Goal: Information Seeking & Learning: Compare options

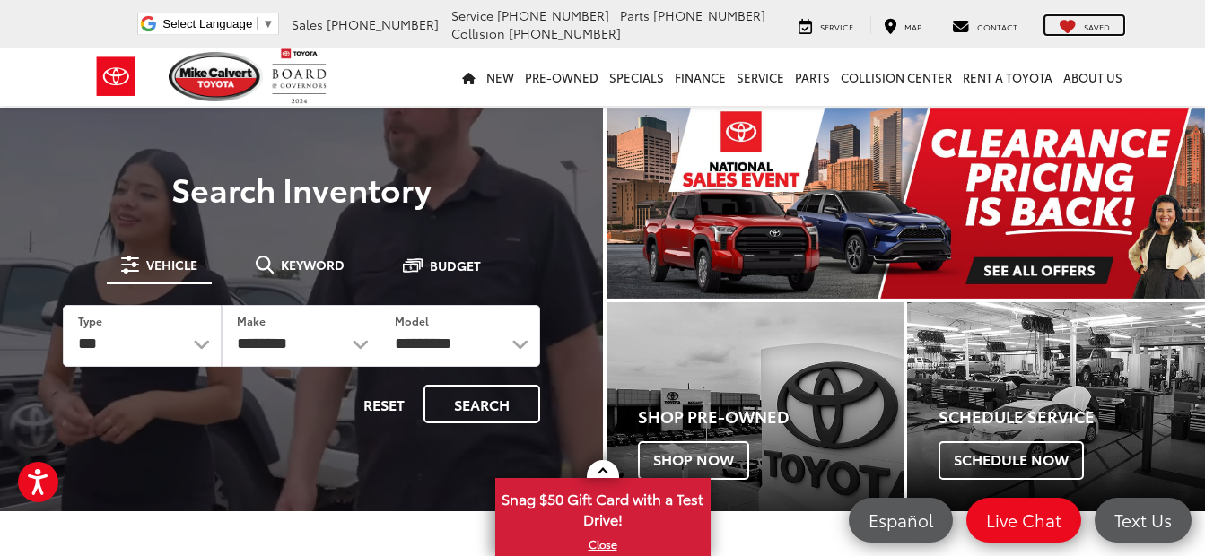
click at [1095, 24] on span "Saved" at bounding box center [1097, 27] width 26 height 12
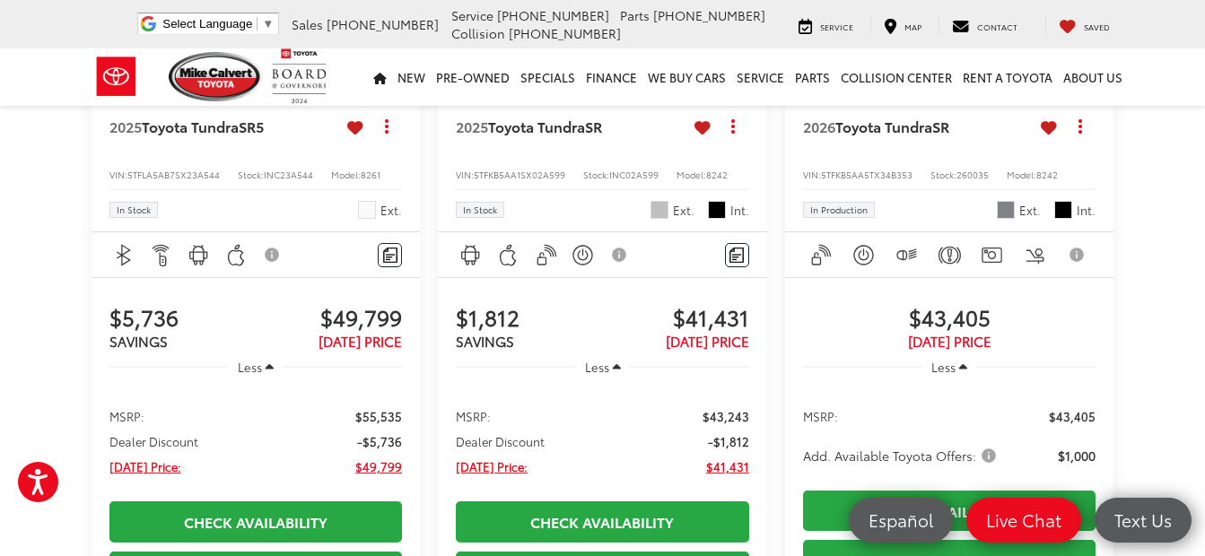
scroll to position [449, 0]
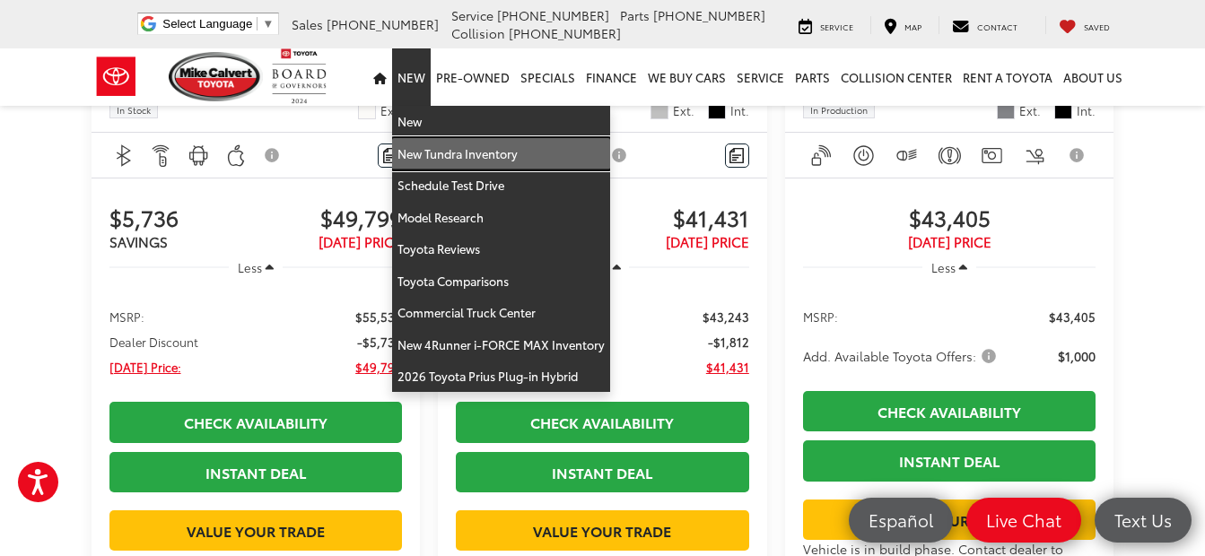
click at [432, 149] on link "New Tundra Inventory" at bounding box center [501, 154] width 218 height 32
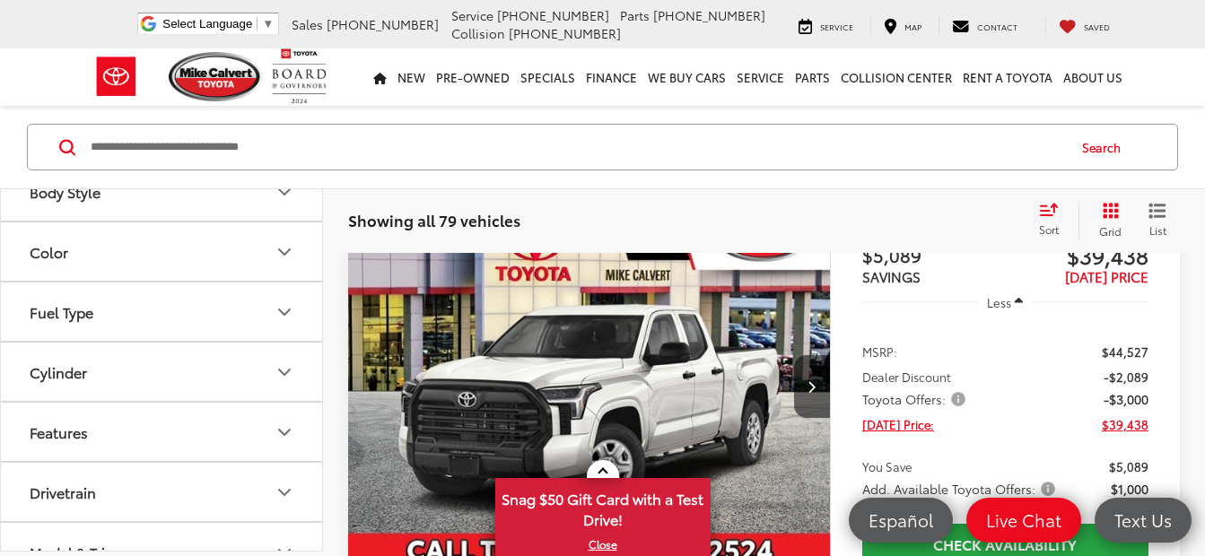
scroll to position [628, 0]
click at [284, 375] on icon "Model & Trim" at bounding box center [285, 374] width 22 height 22
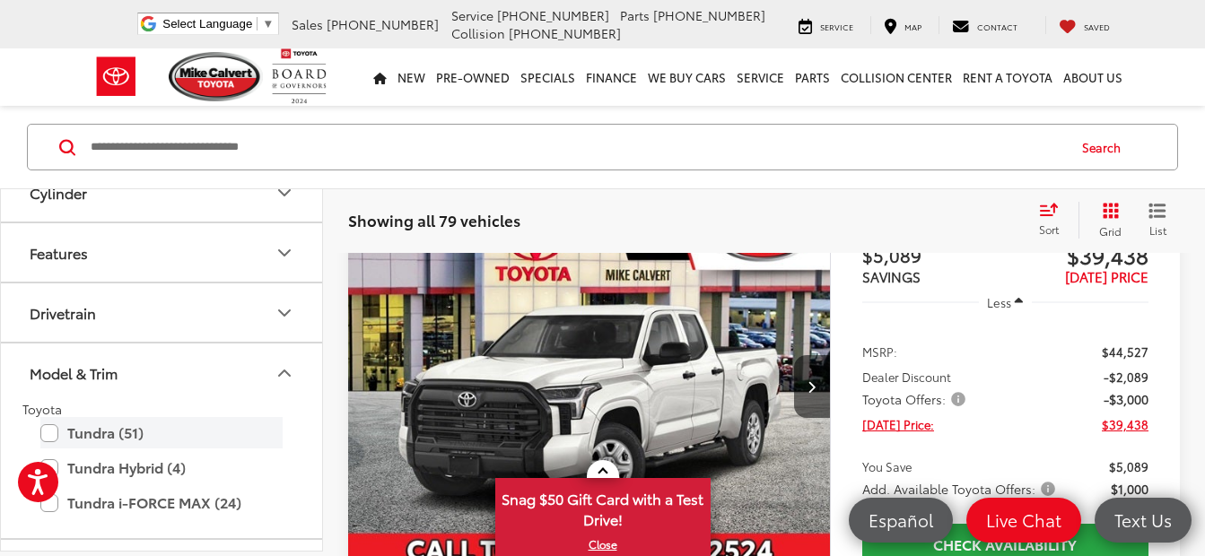
click at [53, 433] on label "Tundra (51)" at bounding box center [161, 432] width 242 height 31
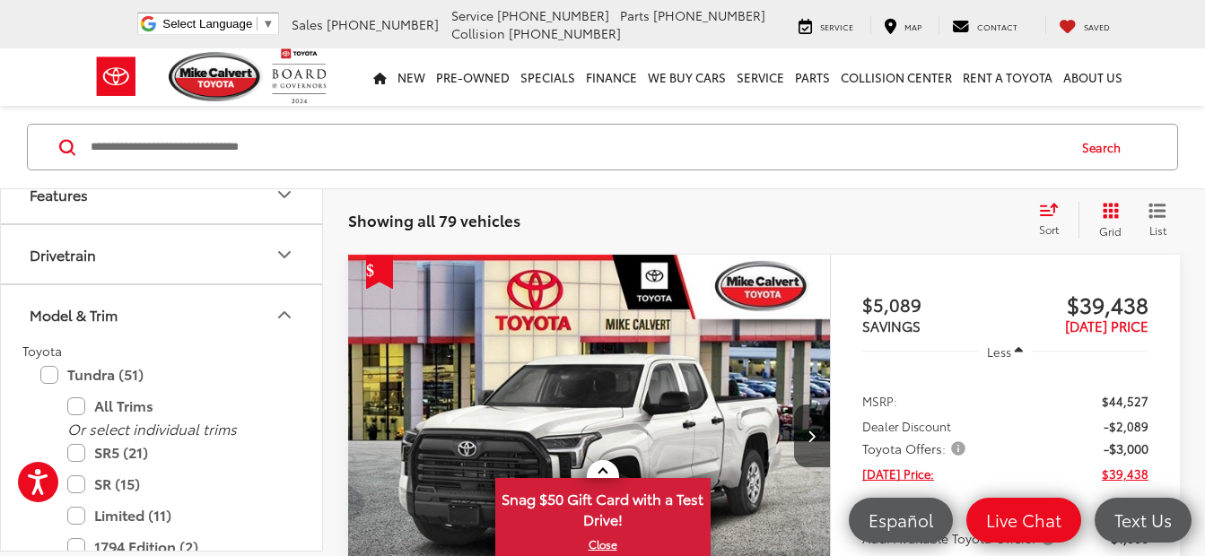
scroll to position [718, 0]
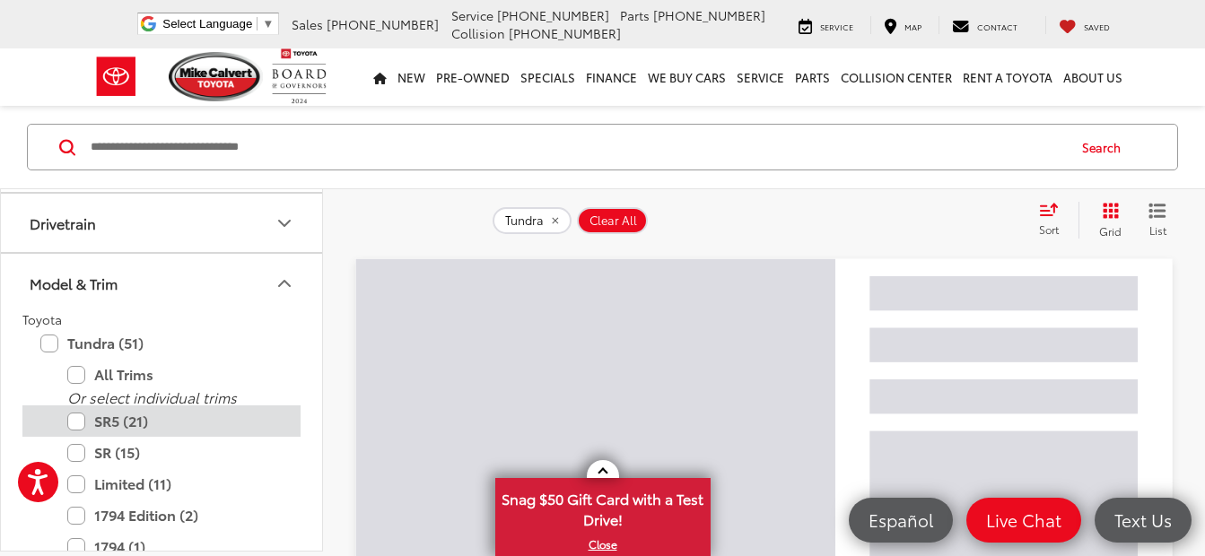
click at [79, 418] on label "SR5 (21)" at bounding box center [174, 421] width 215 height 31
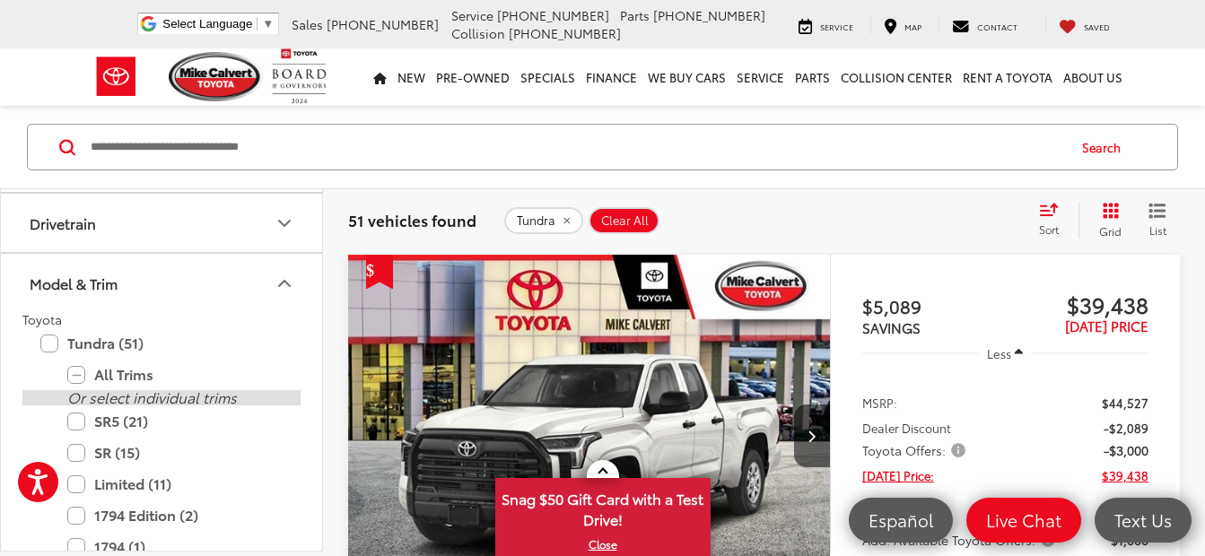
scroll to position [897, 0]
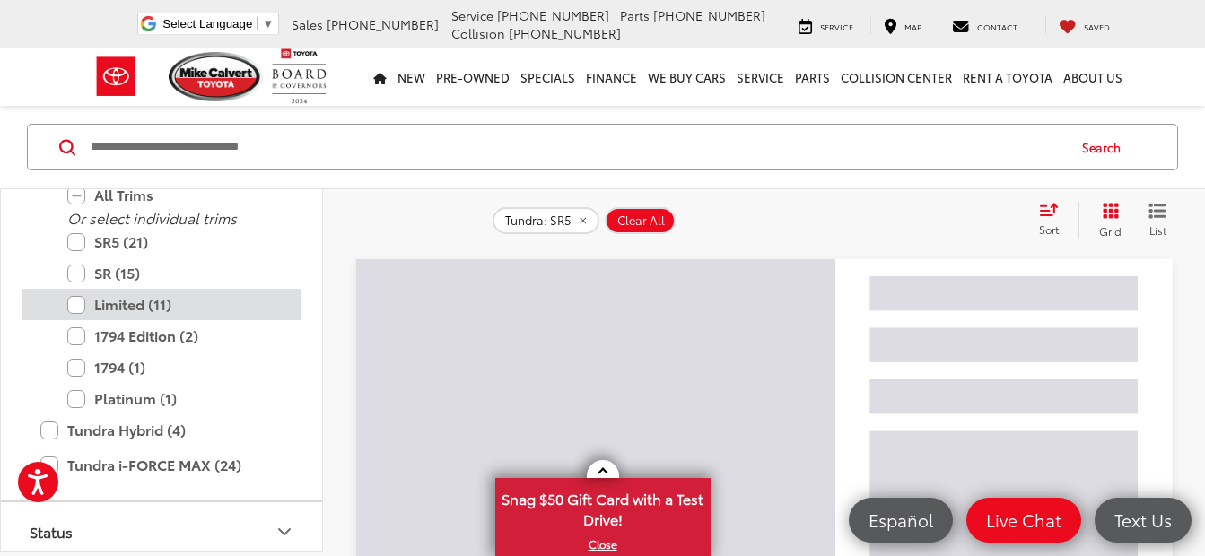
click at [79, 308] on label "Limited (11)" at bounding box center [174, 304] width 215 height 31
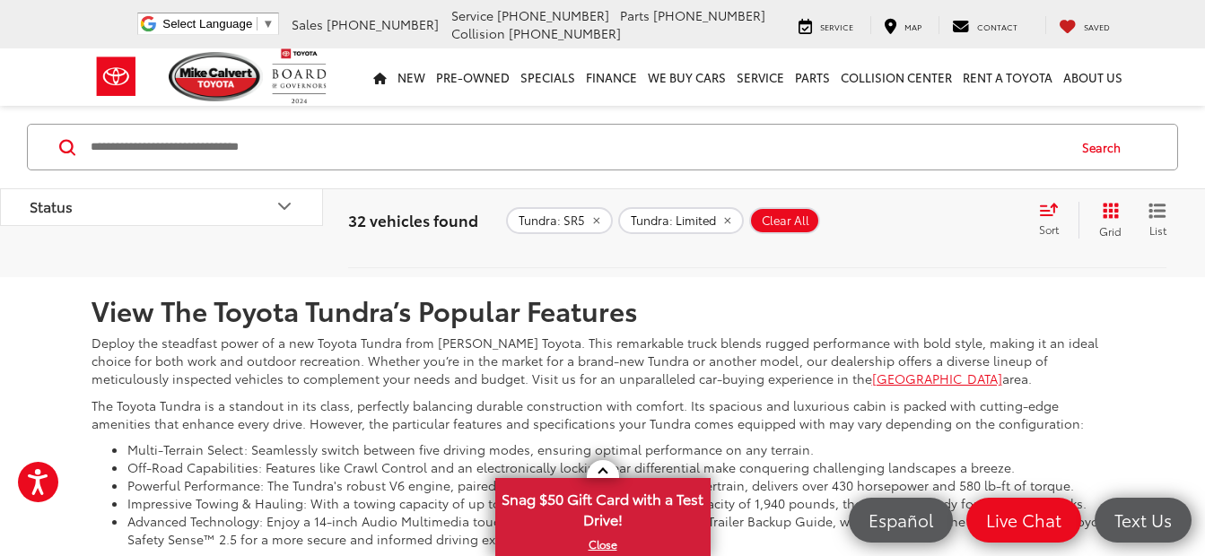
scroll to position [8038, 0]
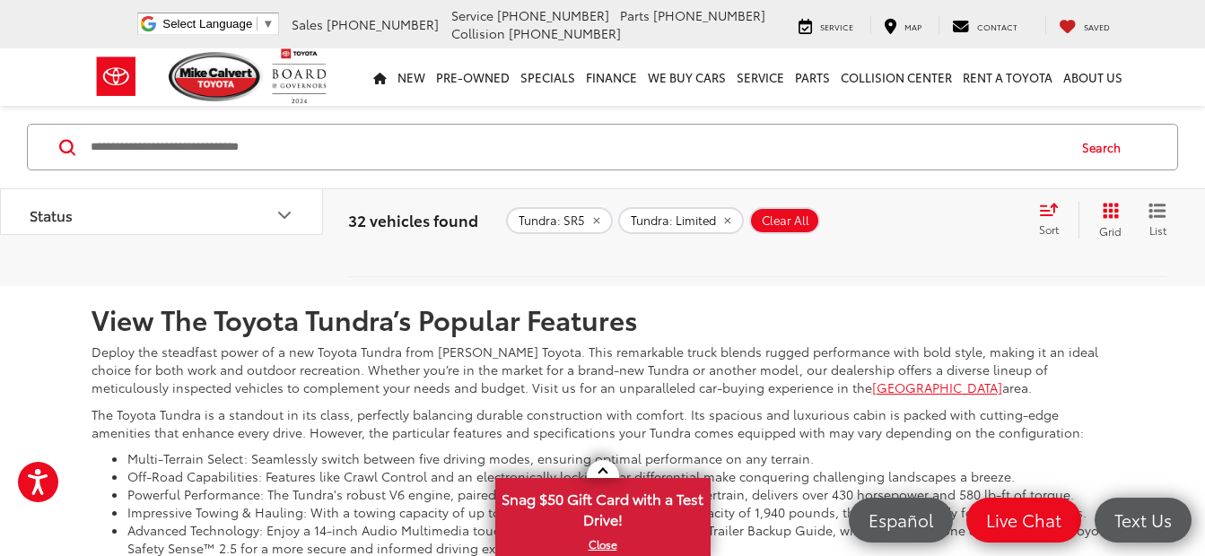
click at [1158, 244] on icon "Select number of vehicles per page" at bounding box center [1160, 233] width 22 height 22
click at [1106, 385] on button "Show: 48" at bounding box center [1130, 369] width 97 height 32
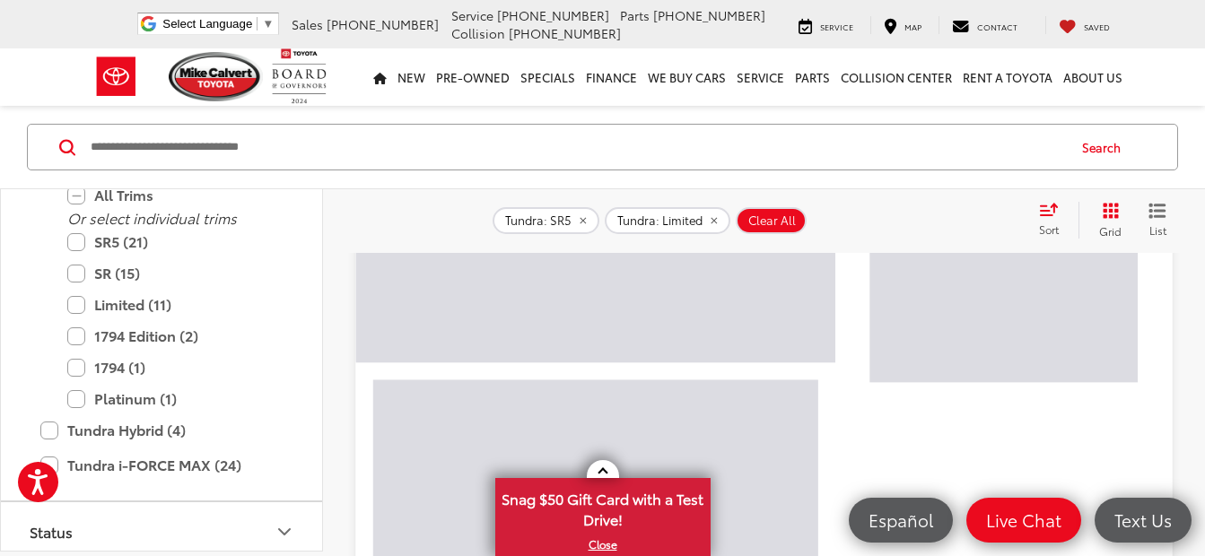
scroll to position [220, 0]
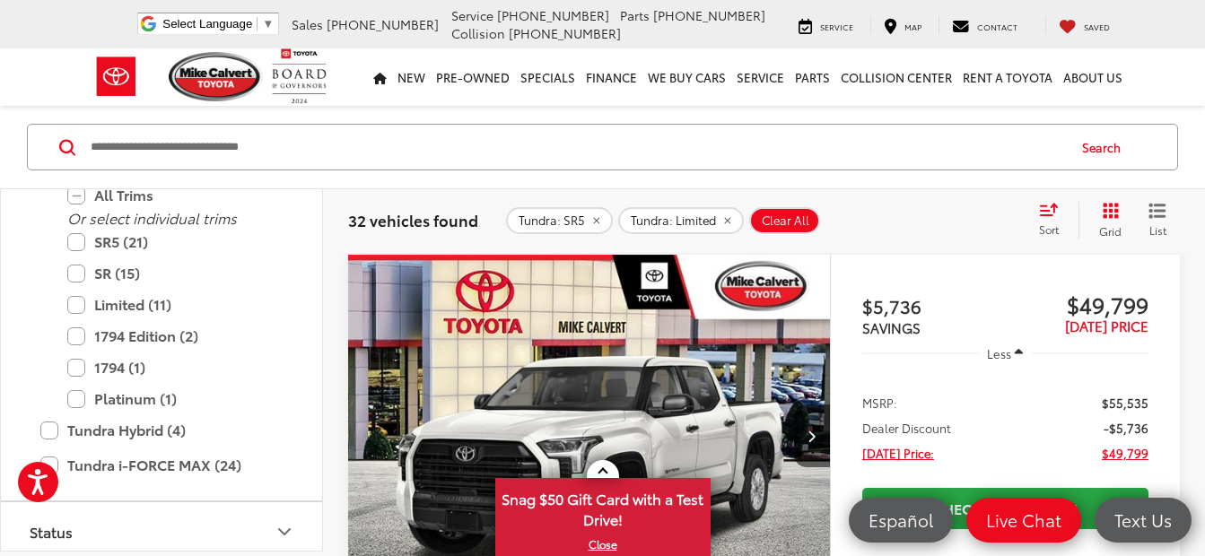
click at [606, 471] on span at bounding box center [603, 473] width 10 height 10
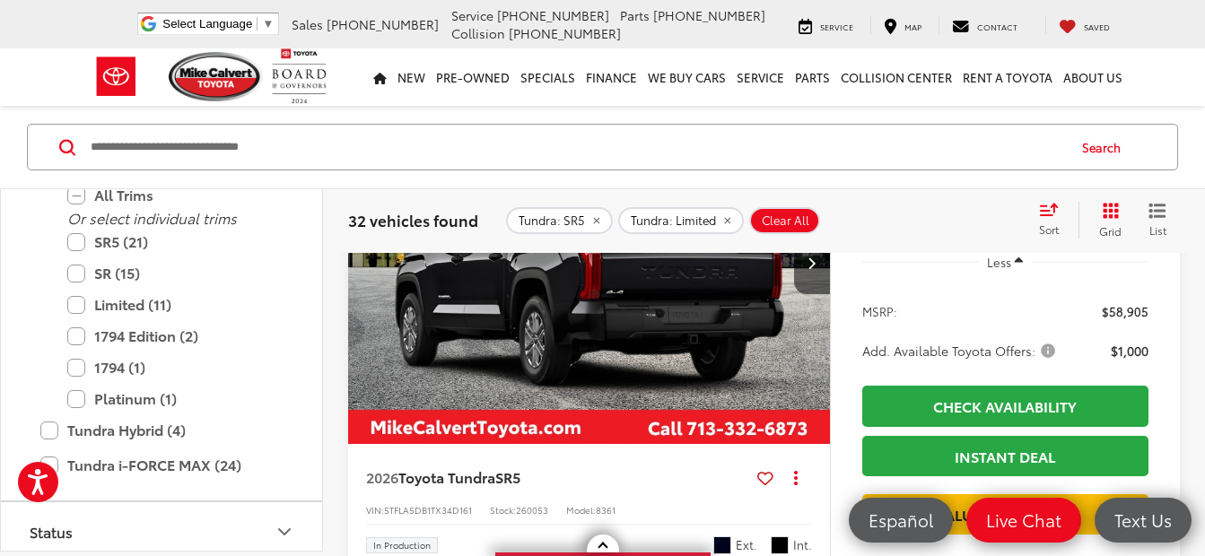
scroll to position [18346, 0]
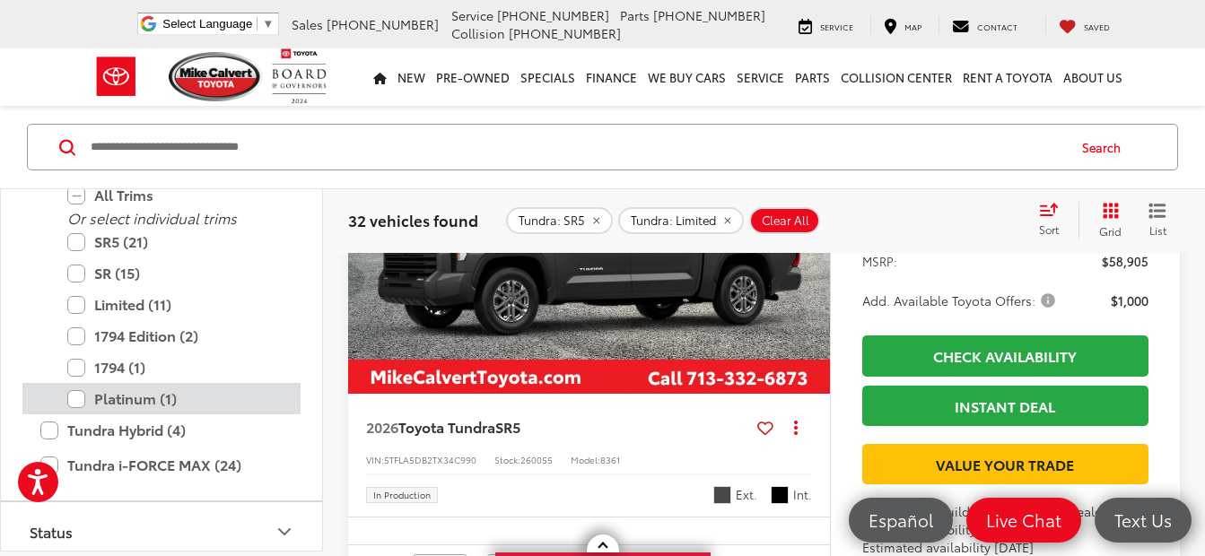
click at [81, 400] on label "Platinum (1)" at bounding box center [174, 398] width 215 height 31
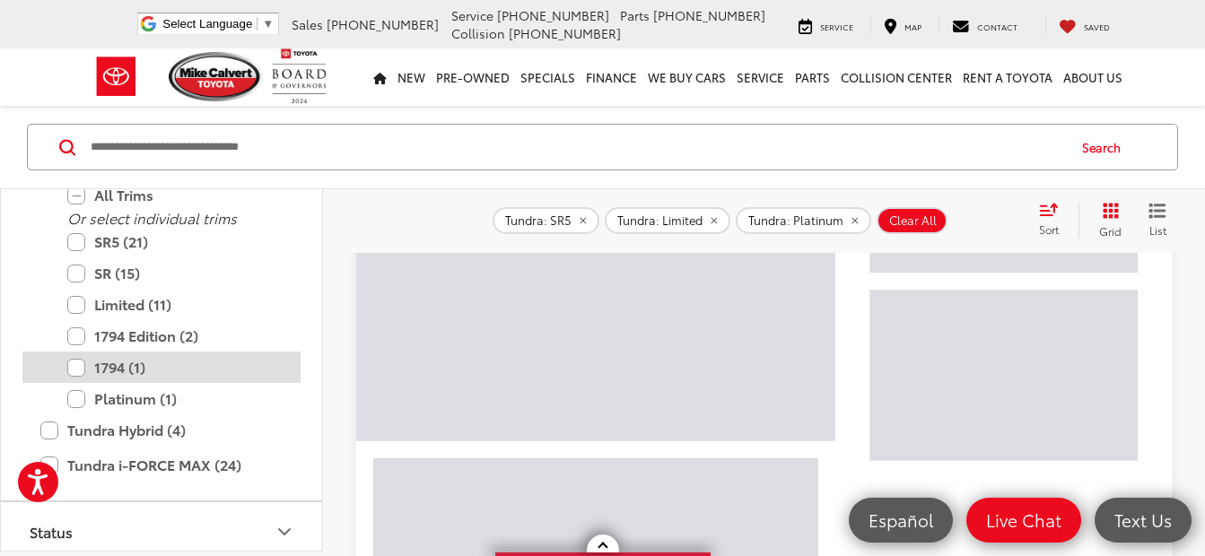
scroll to position [220, 0]
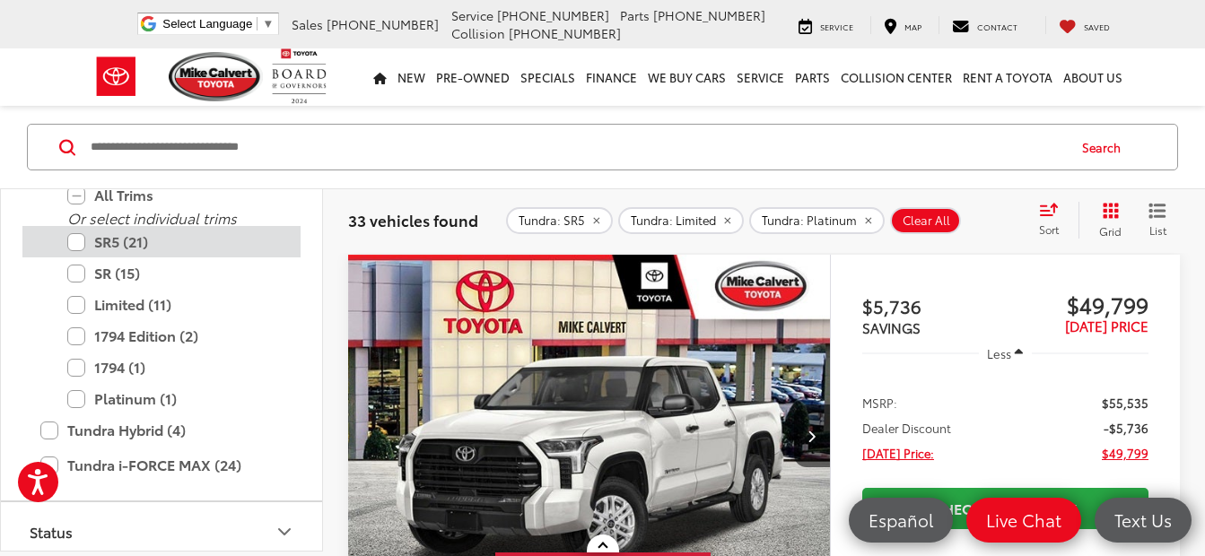
click at [76, 240] on label "SR5 (21)" at bounding box center [174, 241] width 215 height 31
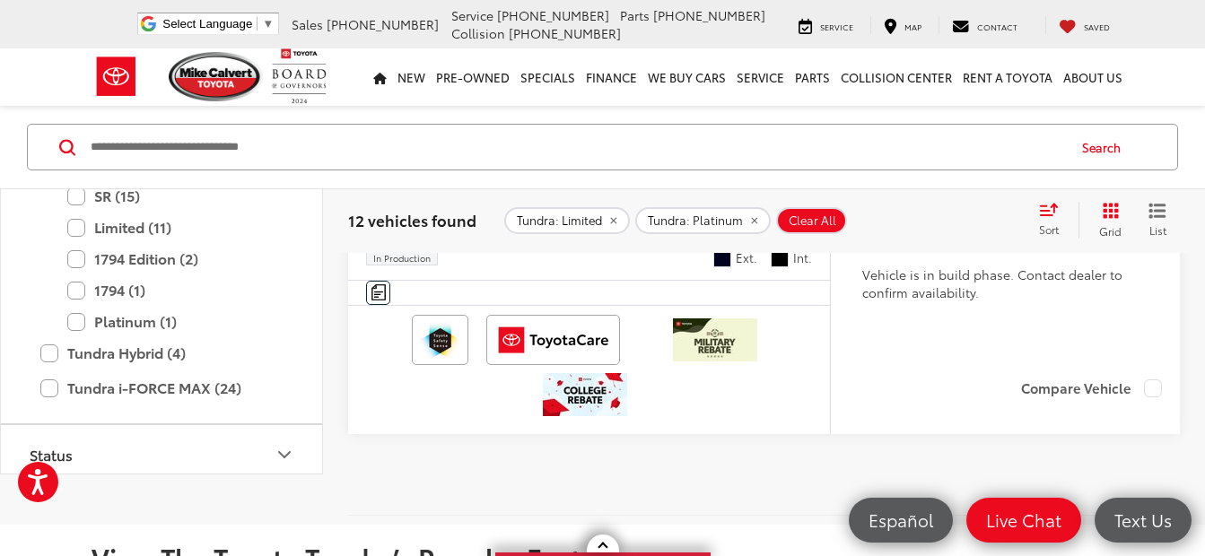
scroll to position [7937, 0]
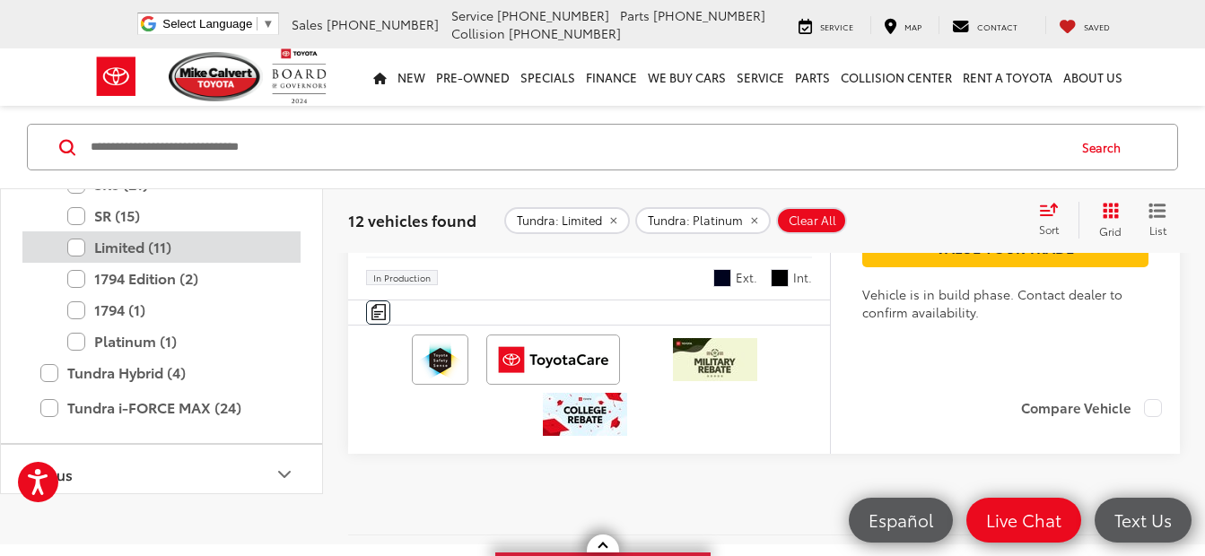
click at [75, 263] on label "Limited (11)" at bounding box center [174, 247] width 215 height 31
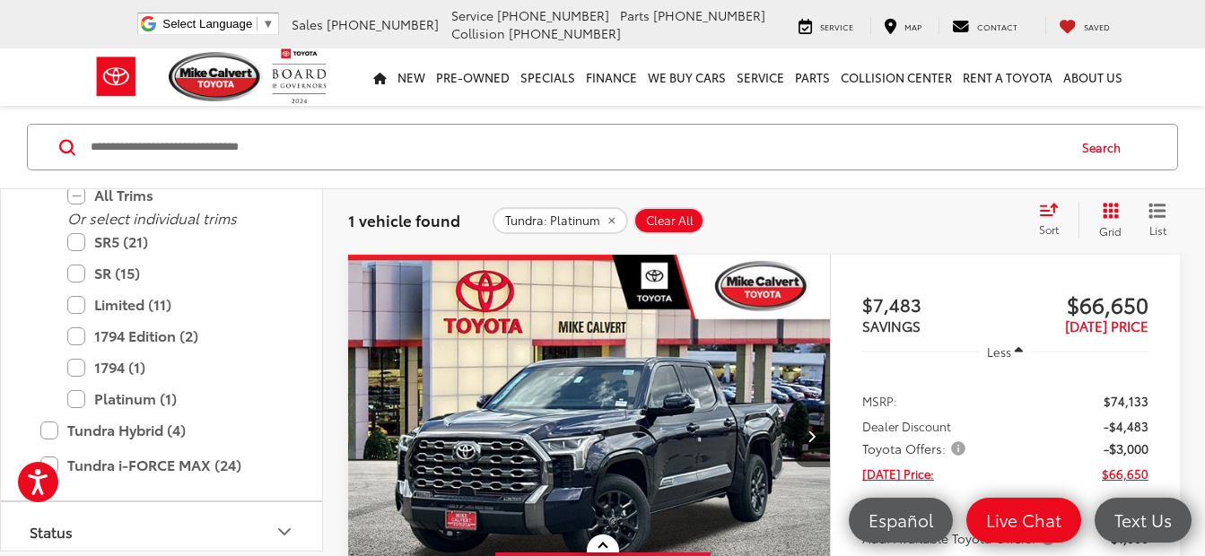
scroll to position [310, 0]
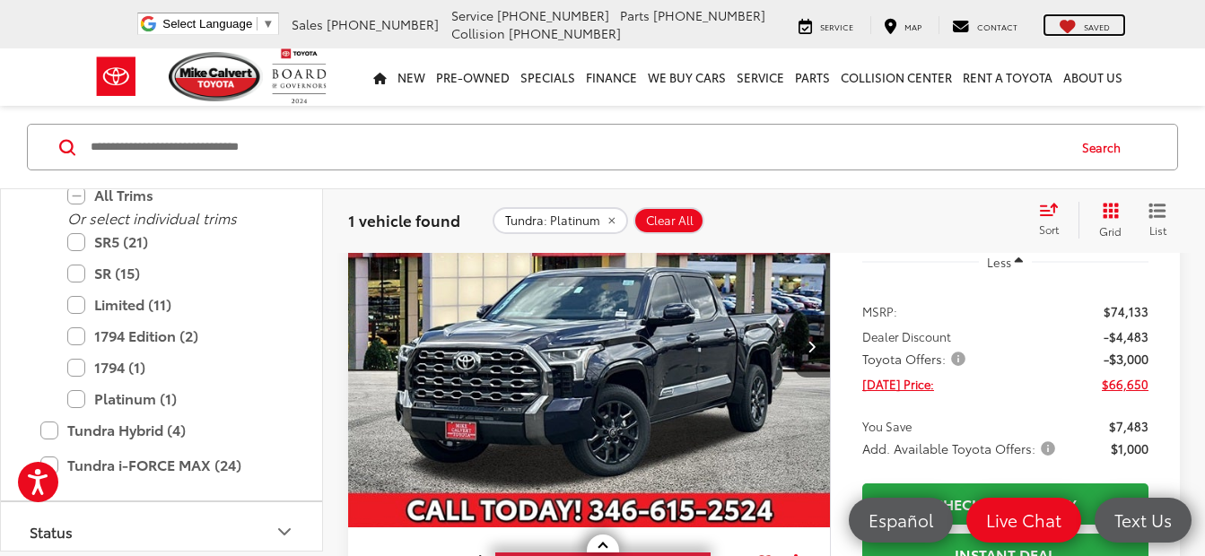
click at [1092, 25] on span "Saved" at bounding box center [1097, 27] width 26 height 12
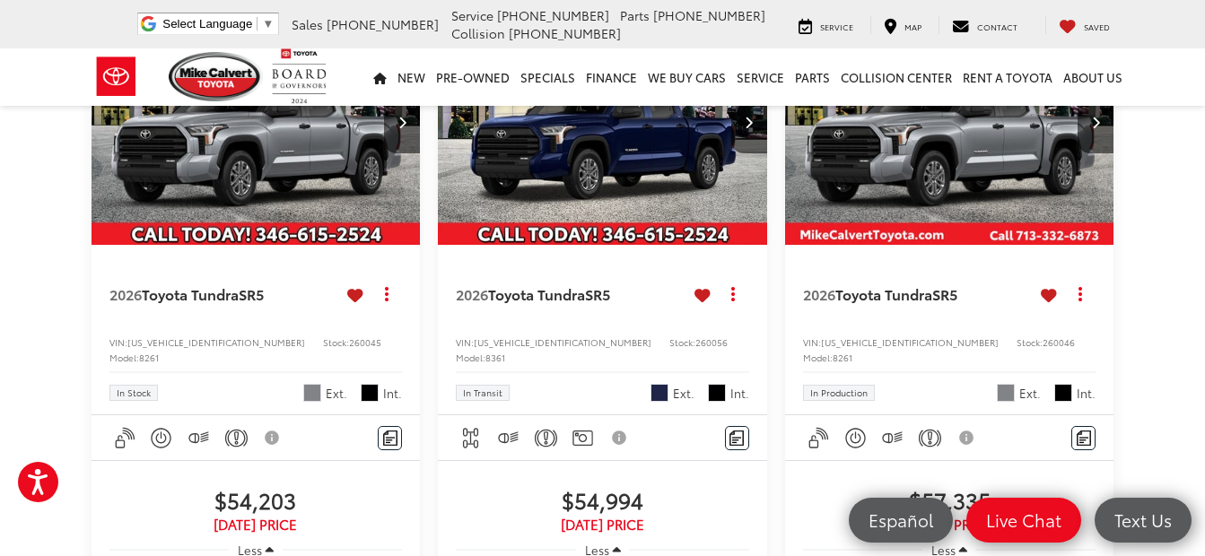
scroll to position [1225, 0]
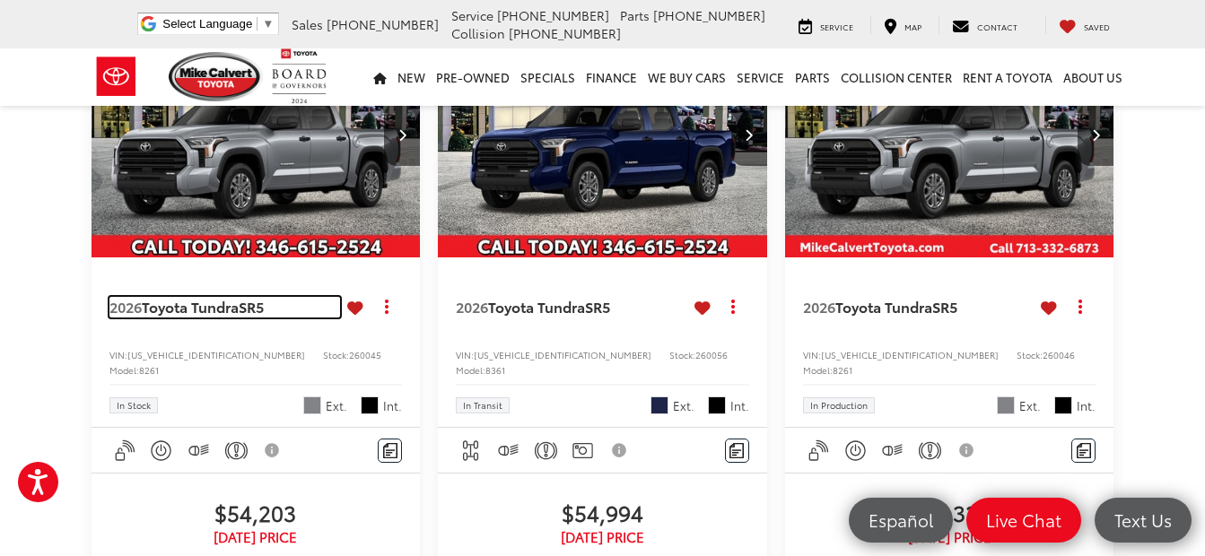
drag, startPoint x: 197, startPoint y: 369, endPoint x: 175, endPoint y: 359, distance: 23.7
click at [196, 317] on span "Toyota Tundra" at bounding box center [190, 306] width 97 height 21
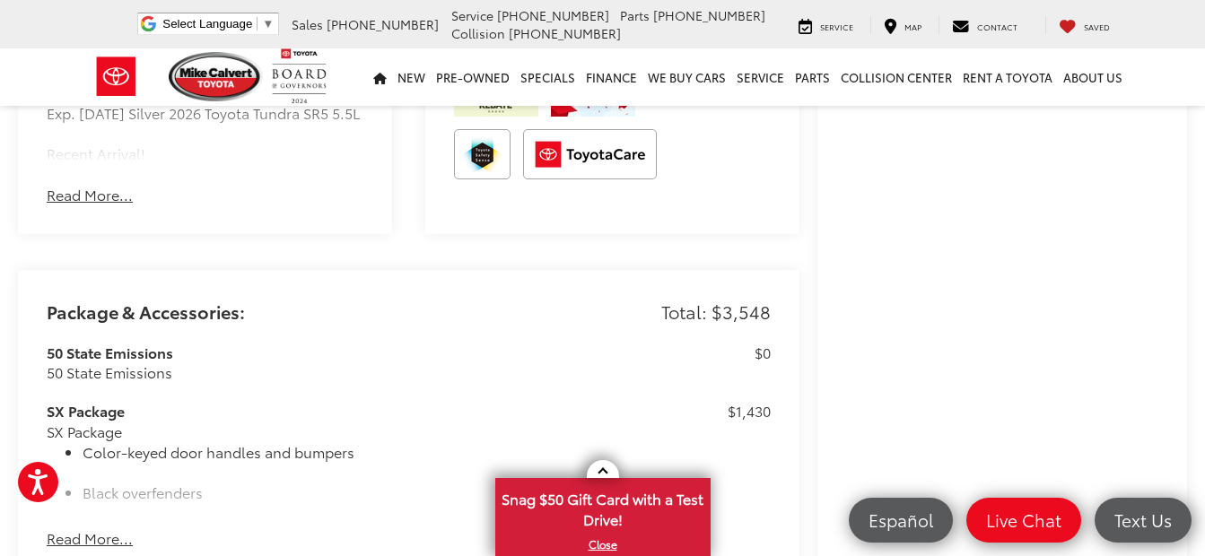
scroll to position [1346, 0]
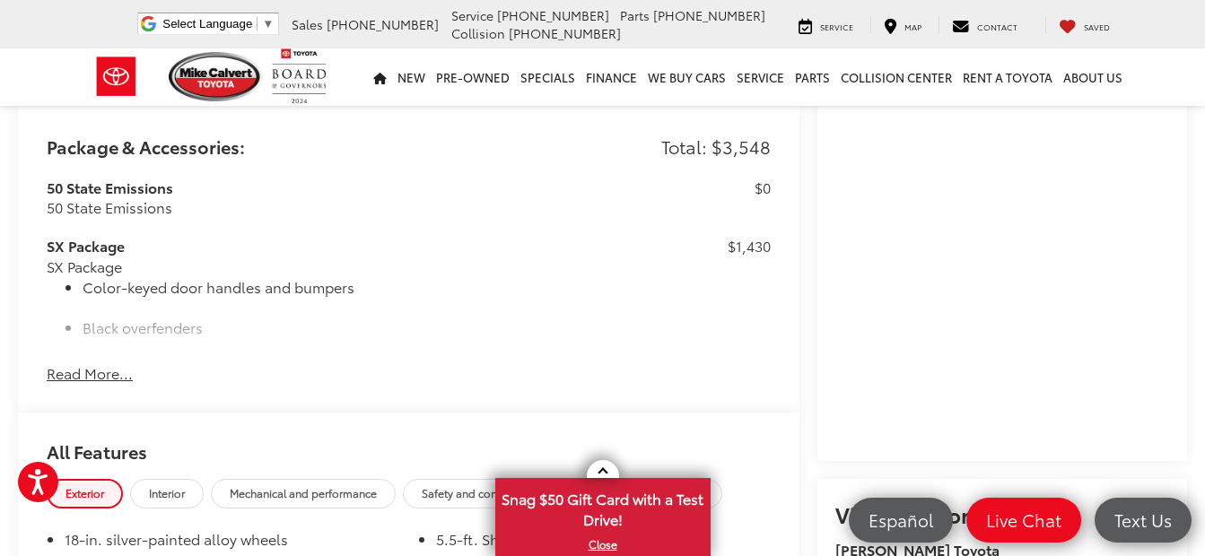
click at [99, 384] on button "Read More..." at bounding box center [90, 373] width 86 height 21
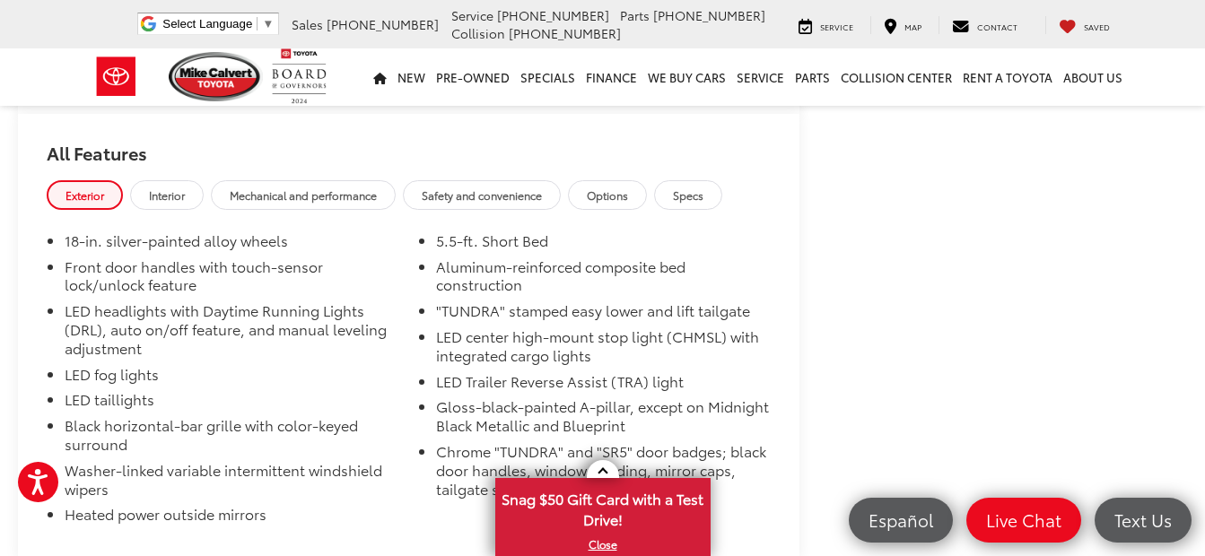
scroll to position [2117, 0]
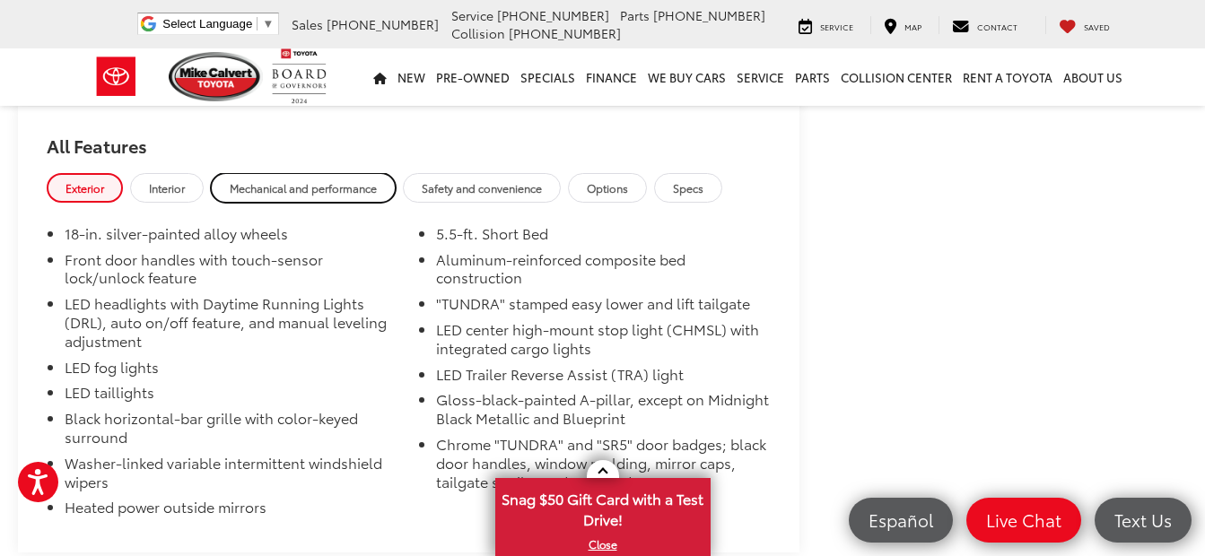
click at [330, 196] on span "Mechanical and performance" at bounding box center [303, 187] width 147 height 15
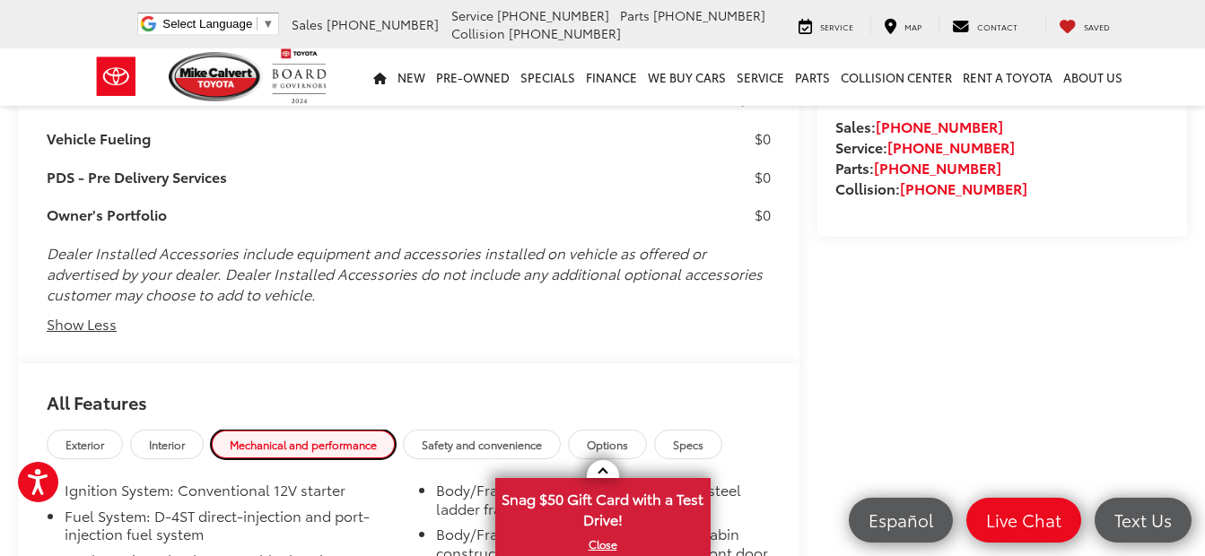
scroll to position [2154, 0]
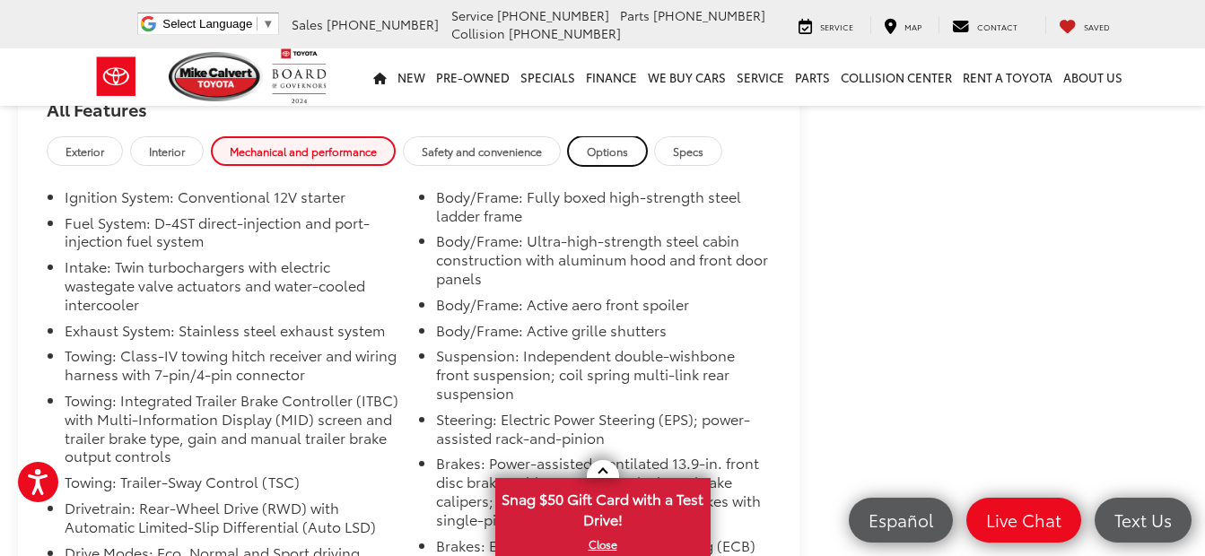
click at [619, 159] on span "Options" at bounding box center [607, 151] width 41 height 15
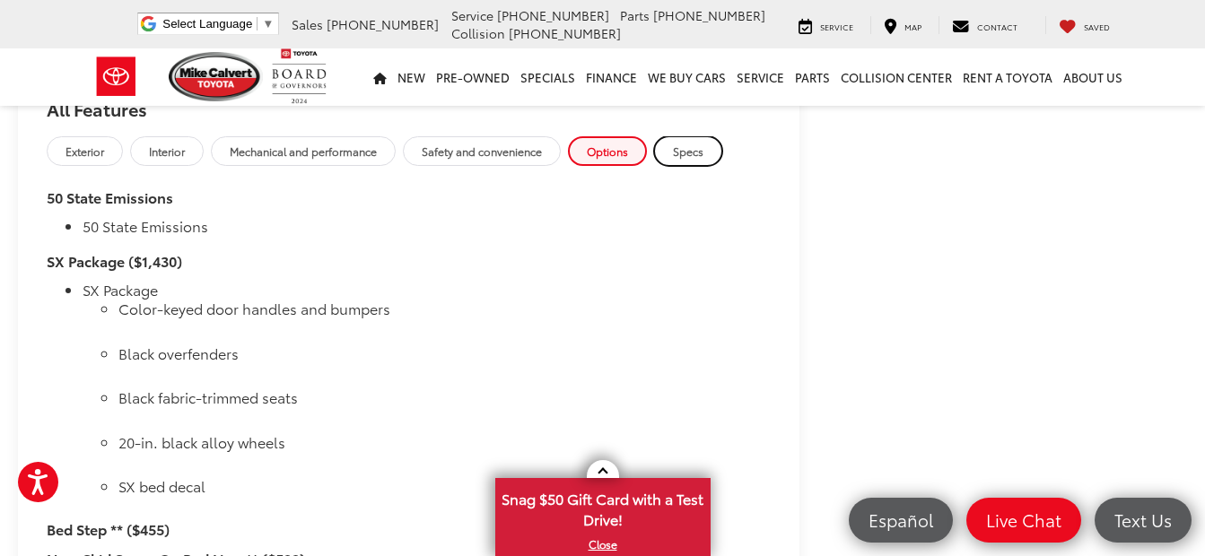
click at [690, 159] on span "Specs" at bounding box center [688, 151] width 31 height 15
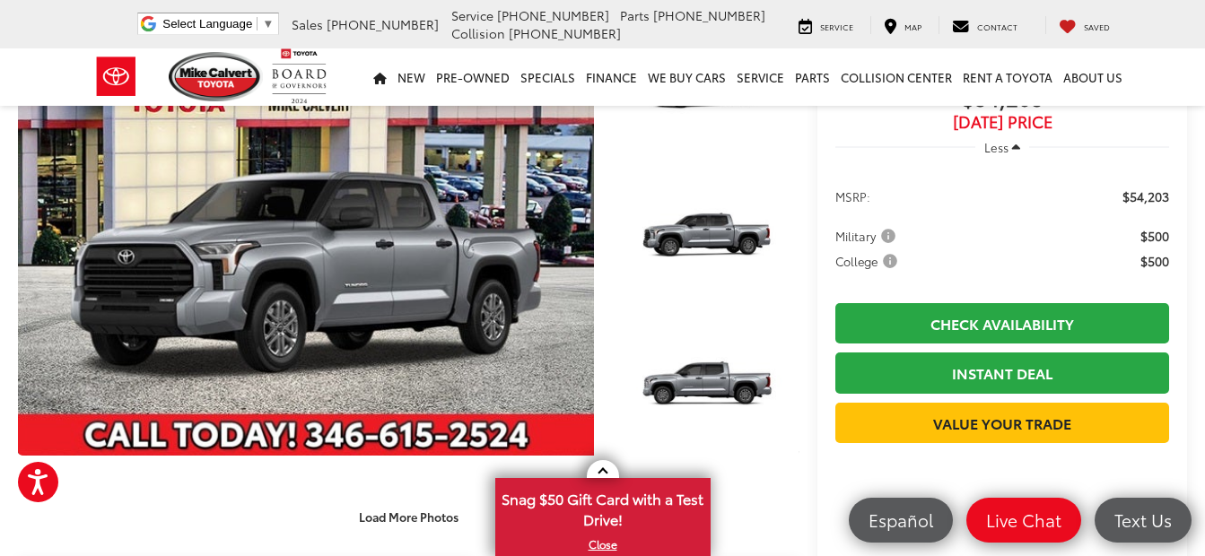
scroll to position [0, 0]
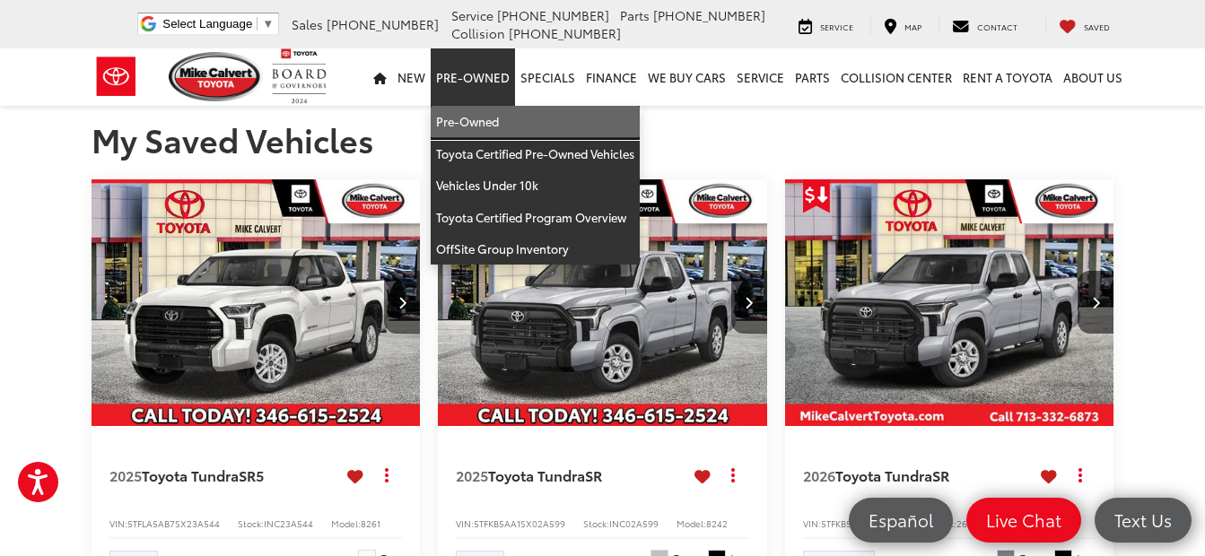
click at [474, 112] on link "Pre-Owned" at bounding box center [535, 122] width 209 height 32
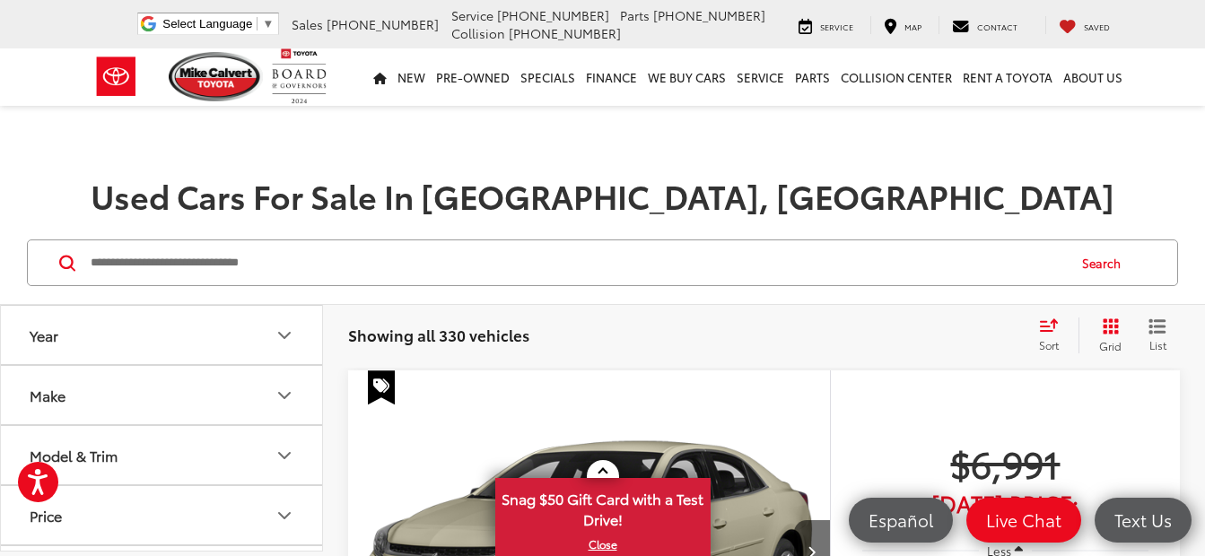
click at [284, 392] on icon "Make" at bounding box center [285, 396] width 22 height 22
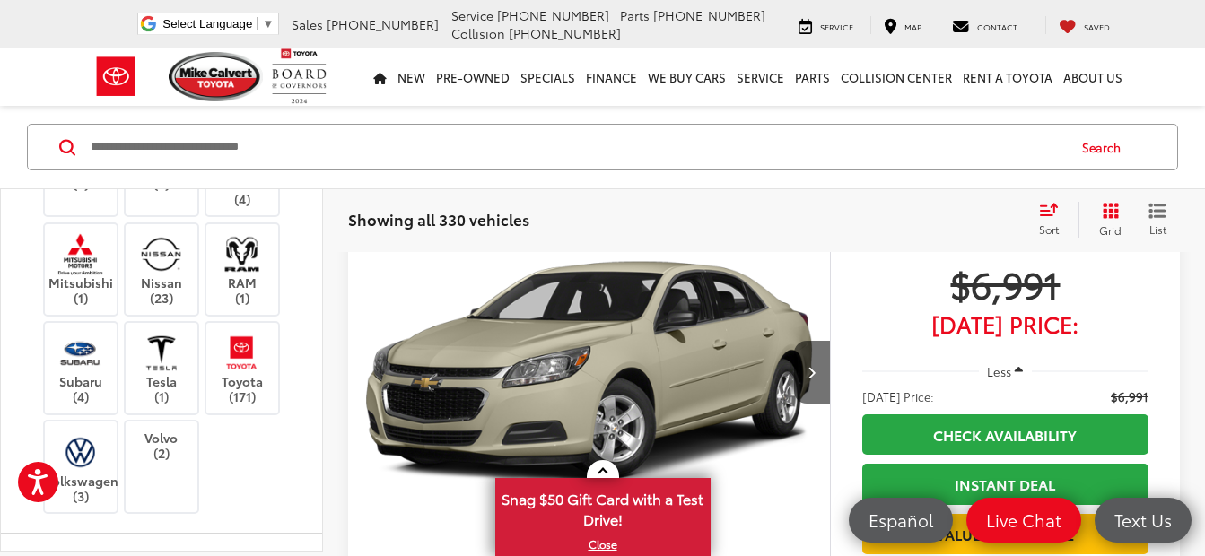
scroll to position [628, 0]
click at [245, 274] on img at bounding box center [241, 253] width 49 height 42
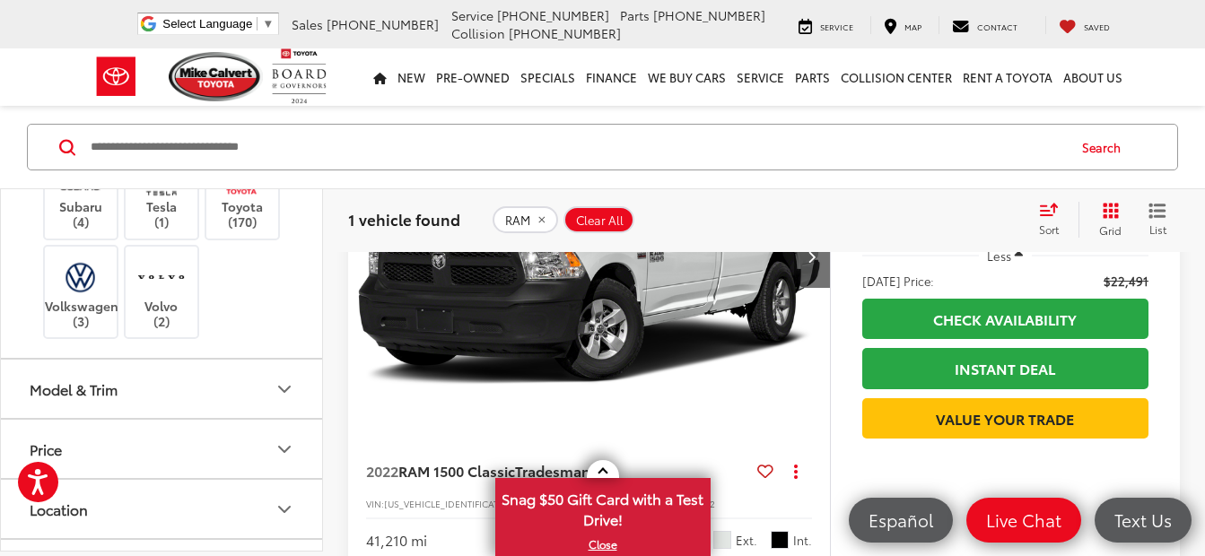
scroll to position [808, 0]
click at [249, 224] on label "Toyota (170)" at bounding box center [242, 188] width 73 height 73
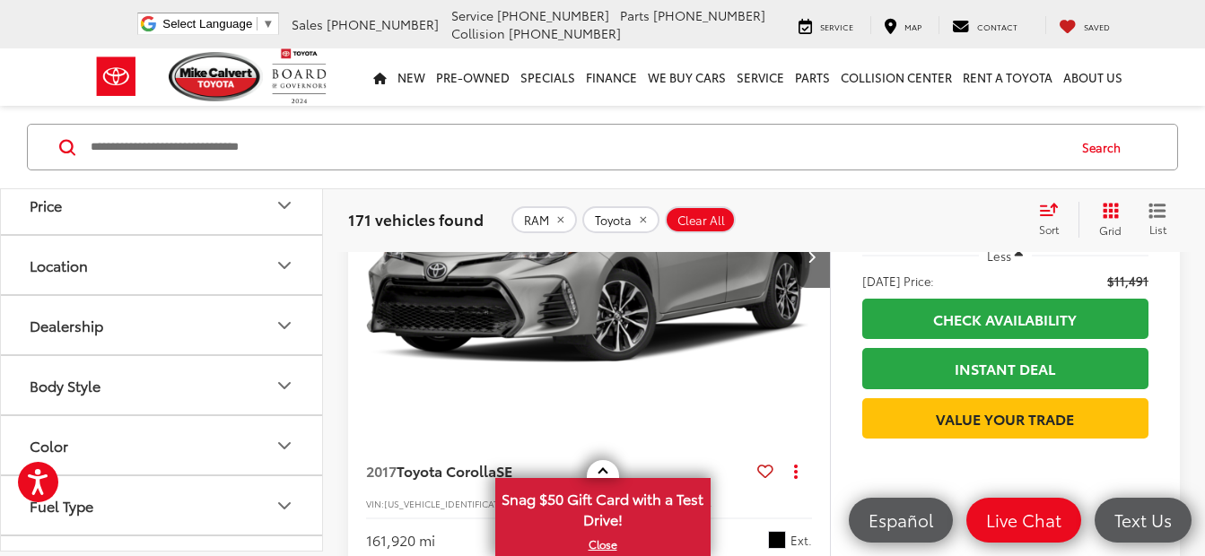
scroll to position [1077, 0]
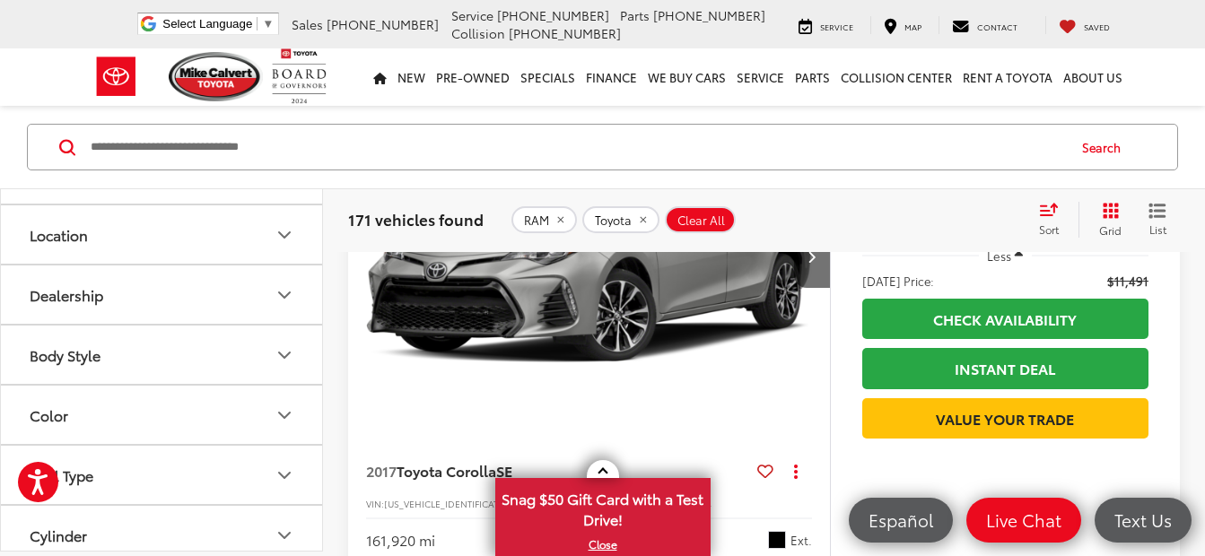
click at [284, 125] on icon "Model & Trim" at bounding box center [285, 114] width 22 height 22
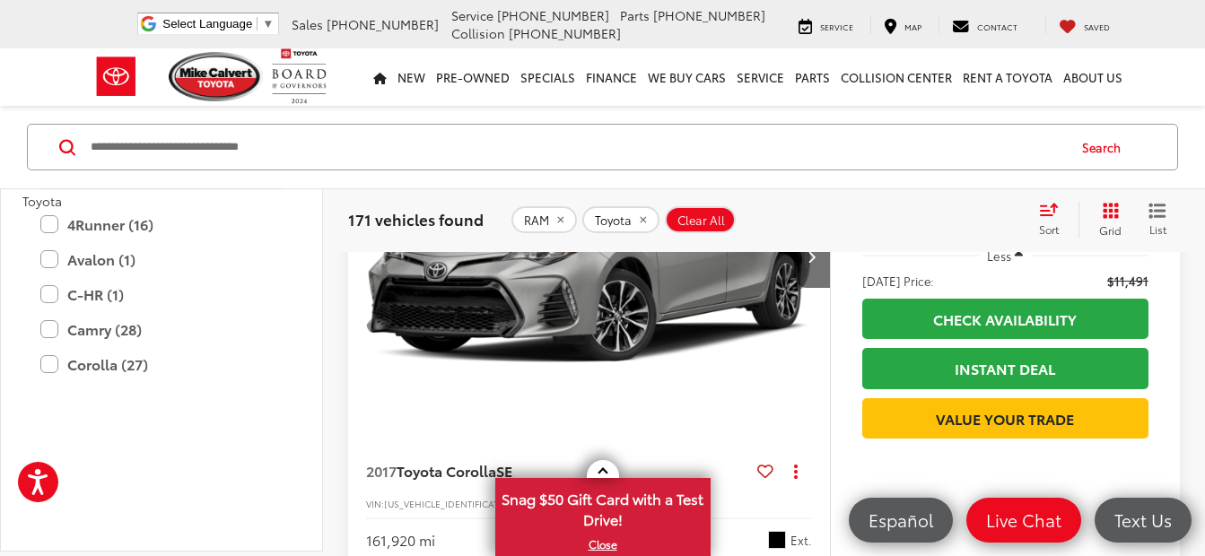
click at [48, 190] on label "1500 Classic (1)" at bounding box center [161, 174] width 242 height 31
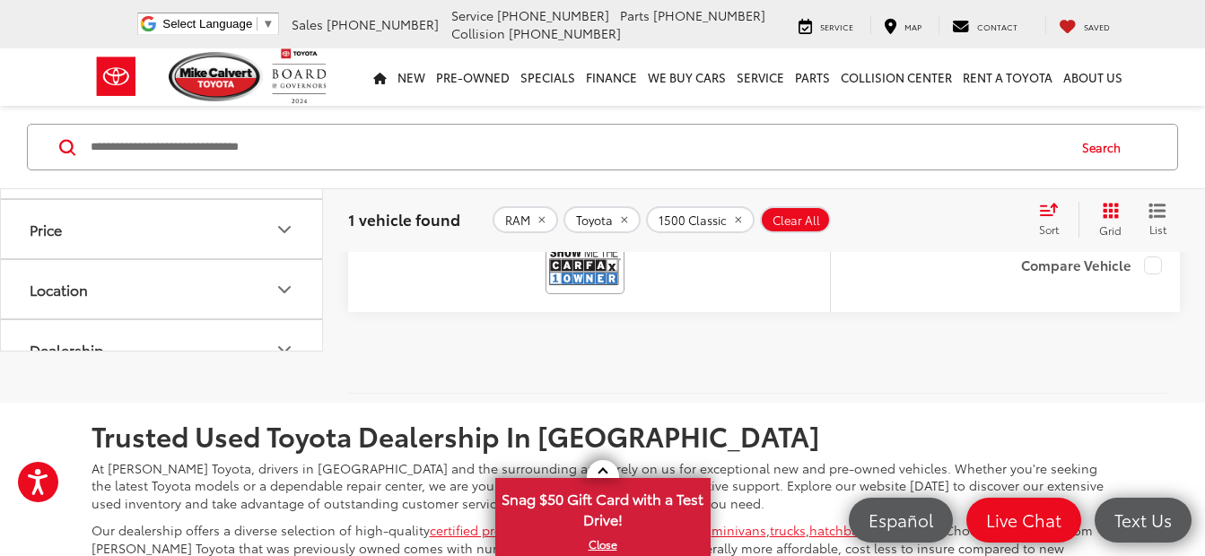
scroll to position [1631, 0]
click at [84, 144] on label "Tundra (10)" at bounding box center [161, 127] width 242 height 31
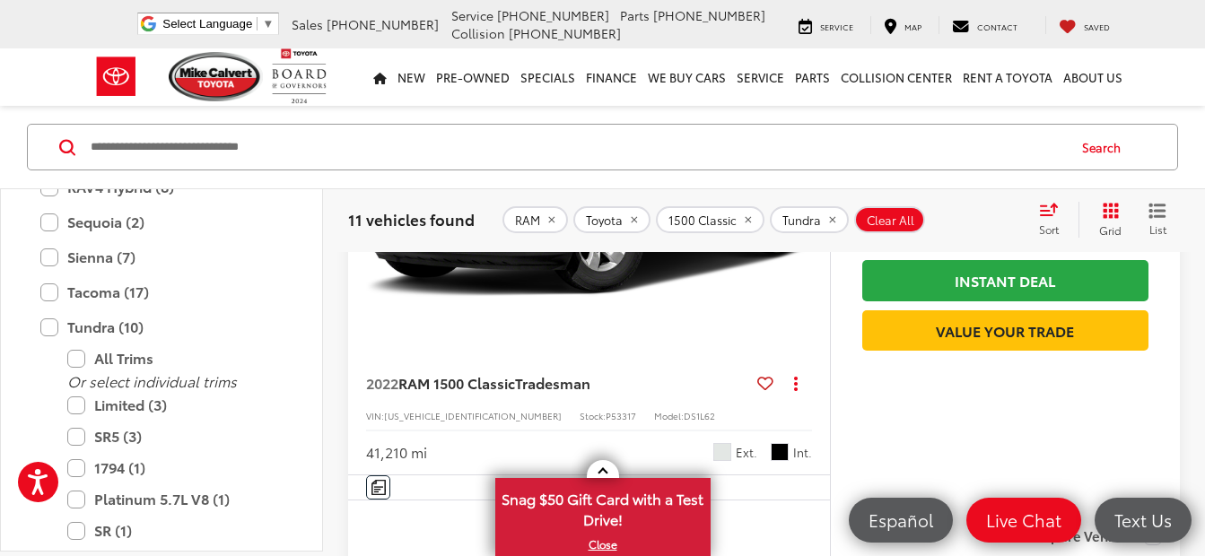
scroll to position [385, 0]
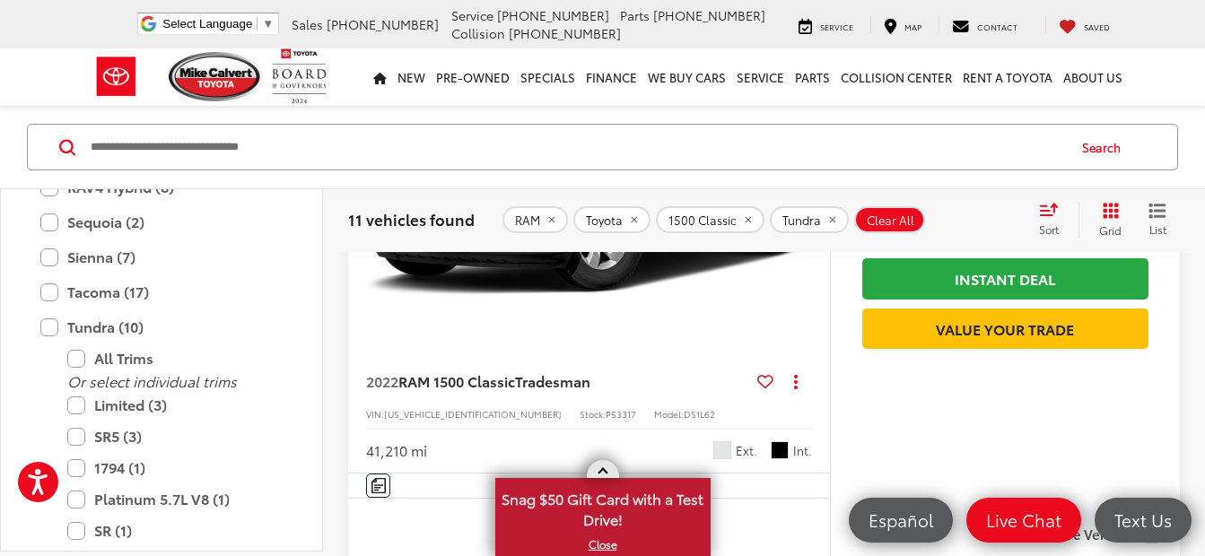
click at [605, 475] on span at bounding box center [603, 473] width 10 height 10
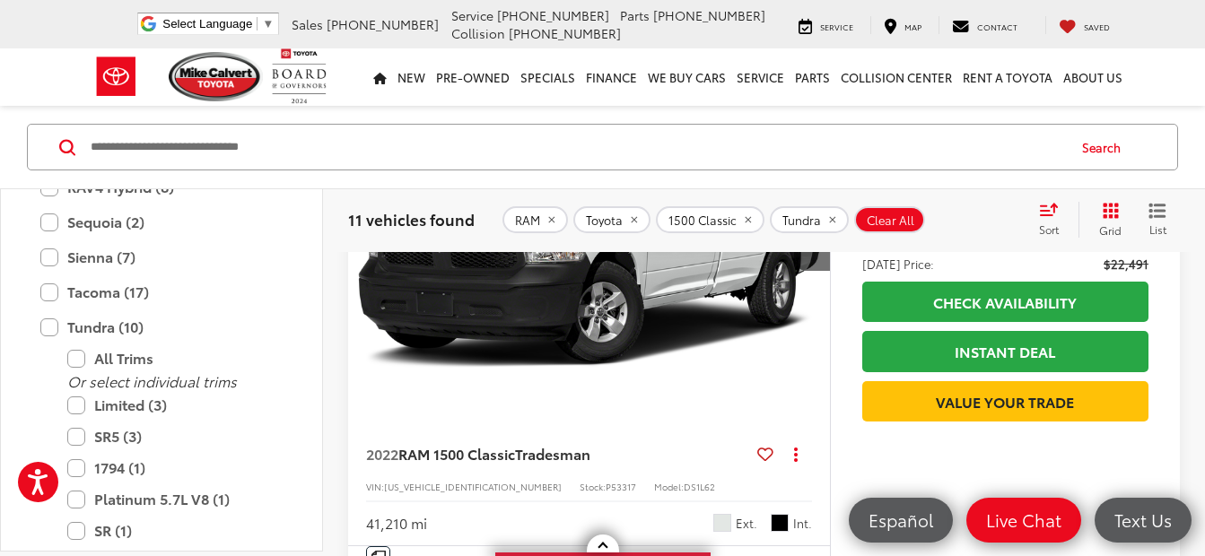
scroll to position [475, 0]
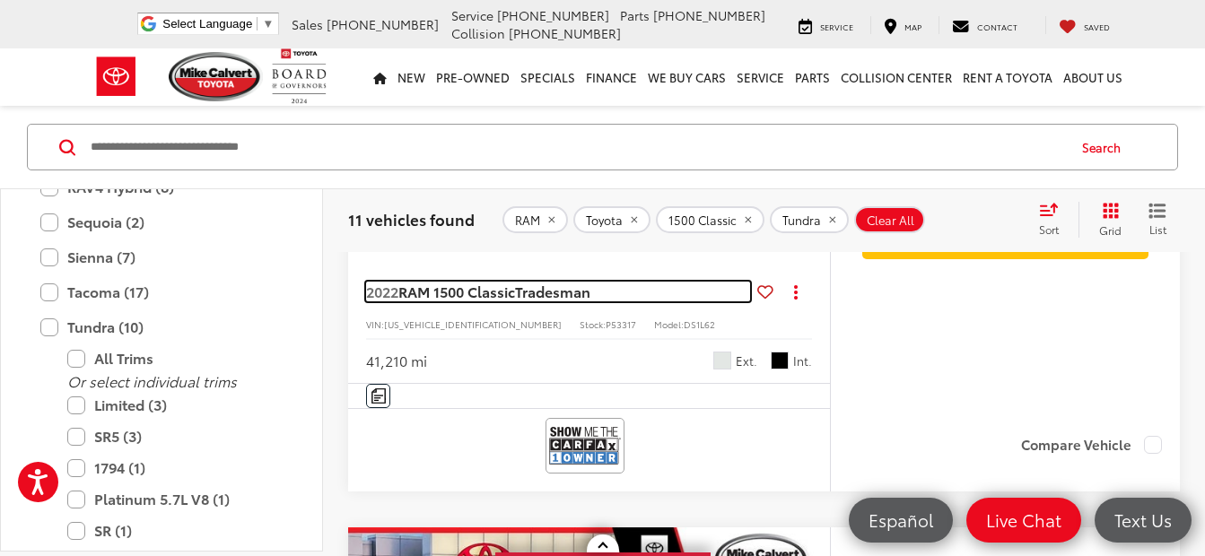
click at [515, 293] on span "RAM 1500 Classic" at bounding box center [456, 291] width 117 height 21
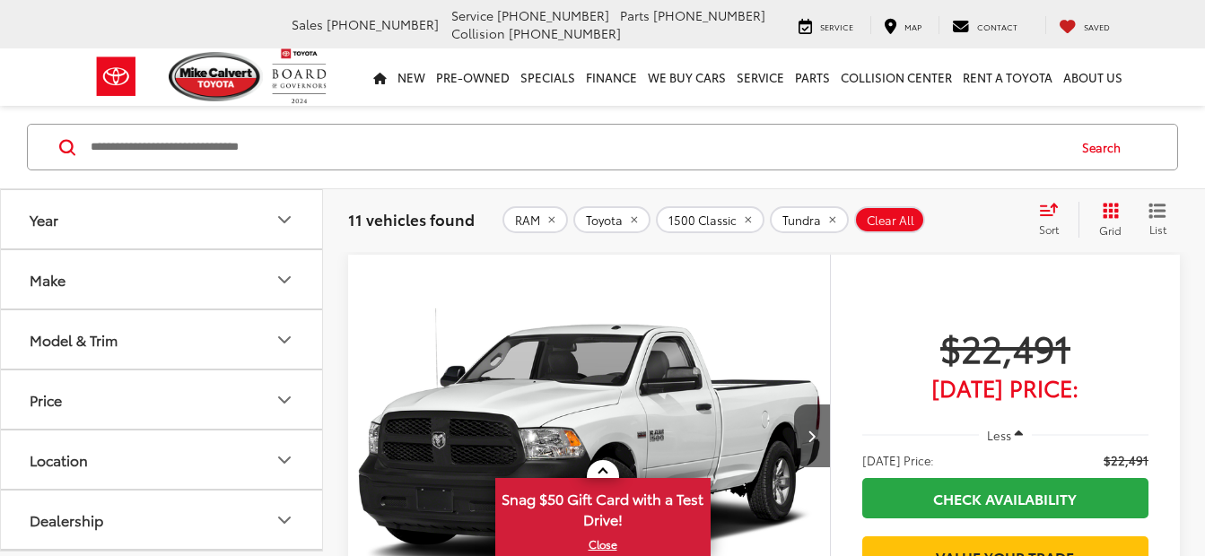
scroll to position [475, 0]
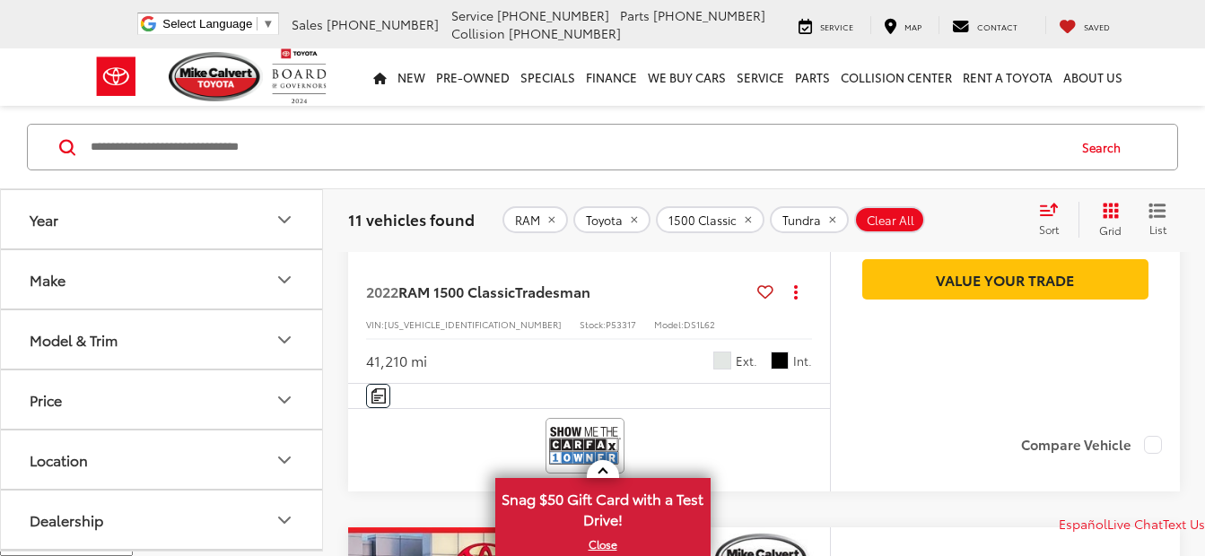
click at [603, 470] on span at bounding box center [603, 473] width 10 height 10
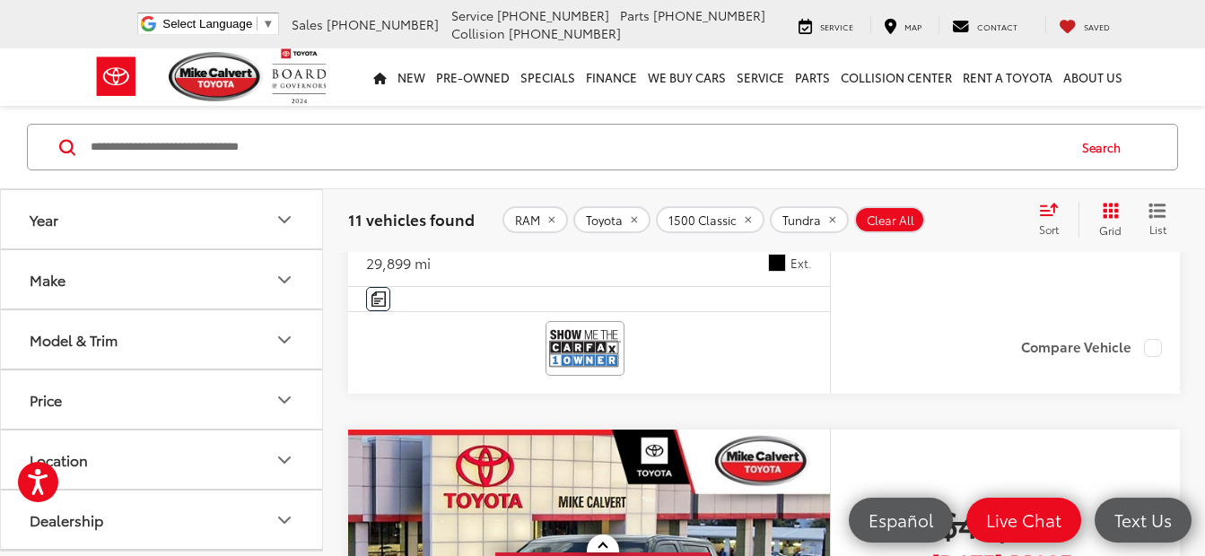
scroll to position [4513, 0]
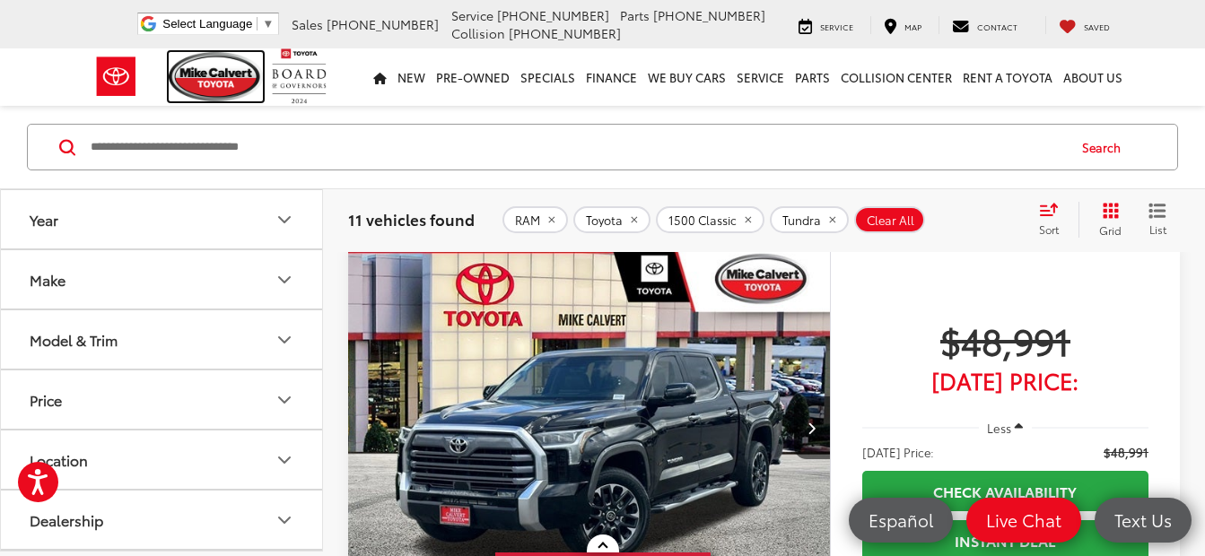
click at [211, 80] on img at bounding box center [216, 76] width 95 height 49
